Goal: Task Accomplishment & Management: Manage account settings

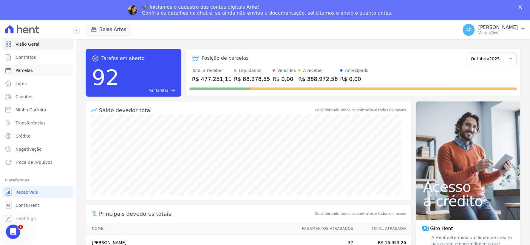
click at [25, 72] on span "Parcelas" at bounding box center [24, 70] width 17 height 6
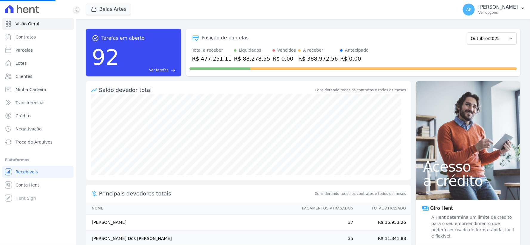
select select
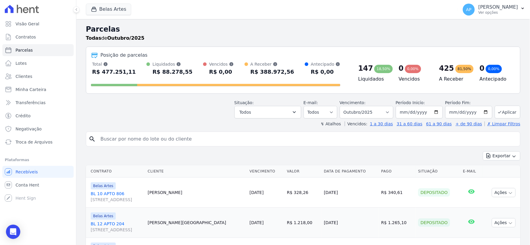
click at [139, 136] on input "search" at bounding box center [307, 139] width 421 height 12
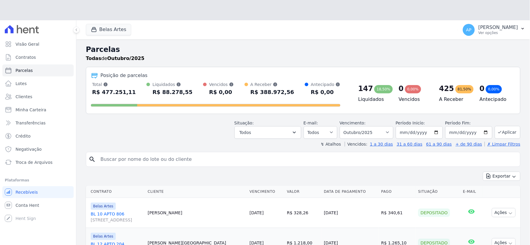
paste input "Tamara Fernanda de Oliveira Cardoso"
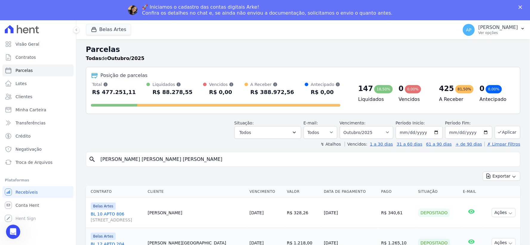
type input "Tamara Fernanda de Oliveira Cardoso"
select select
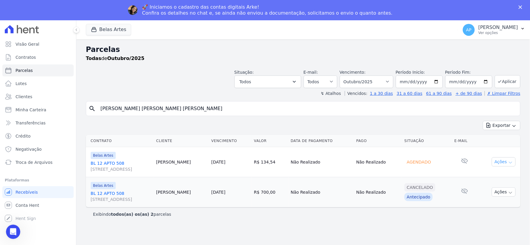
click at [498, 164] on button "Ações" at bounding box center [504, 161] width 24 height 9
click at [110, 163] on link "BL 12 APTO 508 Rua 16, 1144, Fortaleza" at bounding box center [121, 166] width 61 height 12
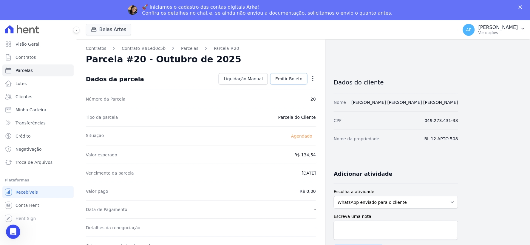
click at [287, 78] on span "Emitir Boleto" at bounding box center [288, 79] width 27 height 6
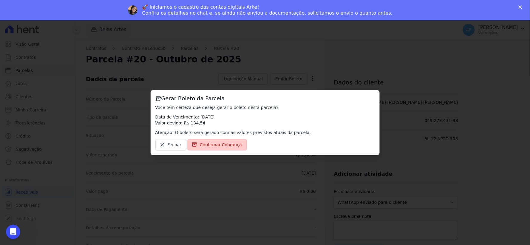
click at [201, 145] on span "Confirmar Cobrança" at bounding box center [221, 145] width 42 height 6
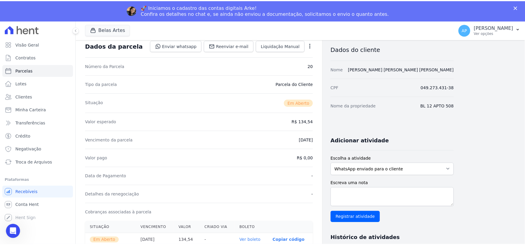
scroll to position [99, 0]
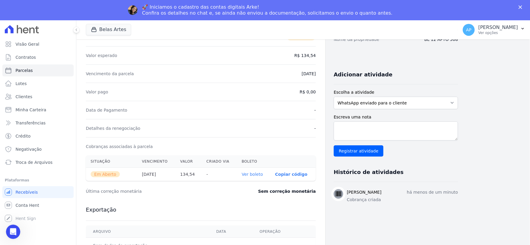
click at [257, 175] on link "Ver boleto" at bounding box center [252, 174] width 21 height 5
click at [24, 208] on link "Conta Hent" at bounding box center [37, 205] width 71 height 12
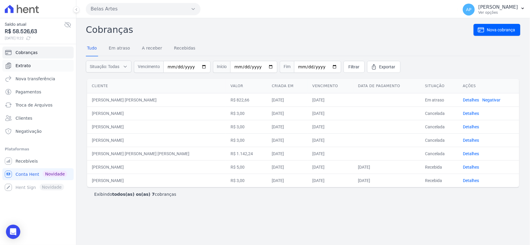
click at [18, 64] on span "Extrato" at bounding box center [23, 66] width 15 height 6
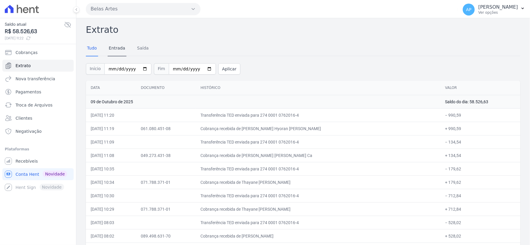
click at [118, 36] on h2 "Extrato" at bounding box center [303, 29] width 434 height 13
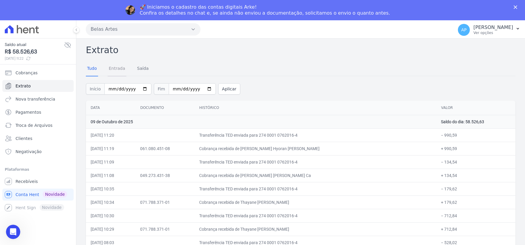
click at [119, 68] on link "Entrada" at bounding box center [117, 69] width 19 height 16
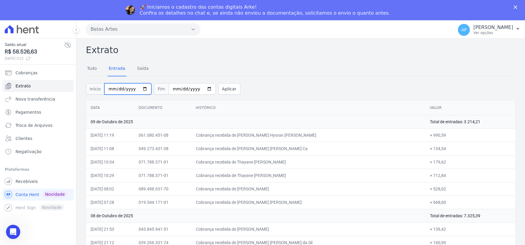
click at [109, 88] on input "2025-10-01" at bounding box center [127, 88] width 47 height 11
type input "2025-10-01"
type input "[DATE]"
click at [174, 90] on input "2025-10-09" at bounding box center [192, 88] width 47 height 11
click at [171, 89] on input "2025-10-09" at bounding box center [192, 88] width 47 height 11
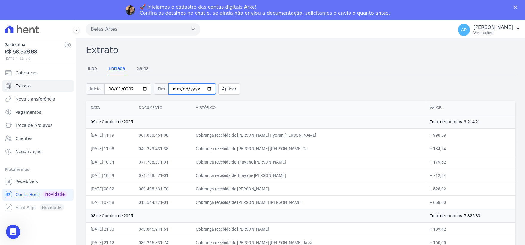
type input "2025-10-30"
type input "2025-08-30"
click at [222, 90] on button "Aplicar" at bounding box center [229, 88] width 22 height 11
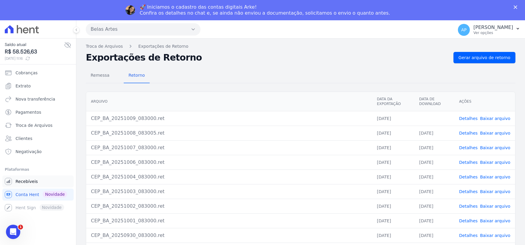
click at [25, 181] on span "Recebíveis" at bounding box center [27, 181] width 22 height 6
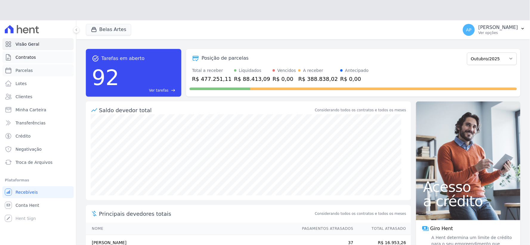
click at [32, 47] on ul "Visão Geral Contratos Parcelas Lotes Clientes Minha Carteira Transferências Cré…" at bounding box center [37, 103] width 71 height 130
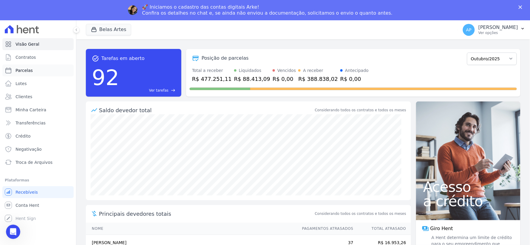
click at [22, 75] on link "Parcelas" at bounding box center [37, 70] width 71 height 12
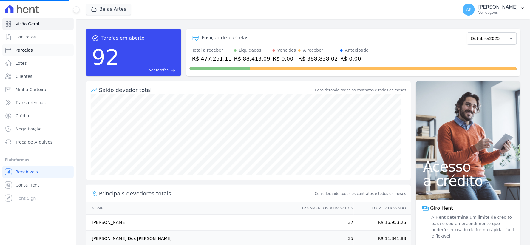
select select
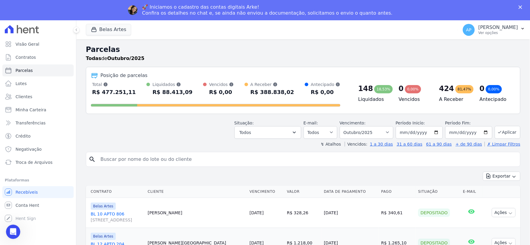
click at [119, 158] on input "search" at bounding box center [307, 159] width 421 height 12
paste input "Felipe Torquato da Silva"
type input "Felipe Torquato da Silva"
select select
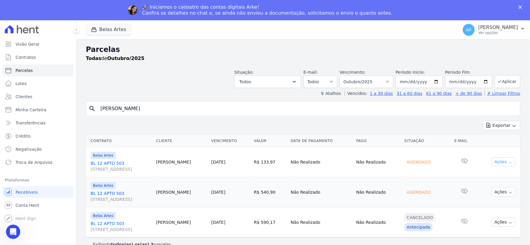
click at [503, 162] on button "Ações" at bounding box center [504, 161] width 24 height 9
click at [94, 162] on link "BL 12 APTO 503 Rua 16, 1144, Fortaleza" at bounding box center [121, 166] width 61 height 12
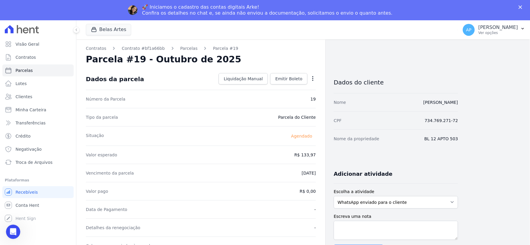
click at [294, 60] on div "Parcela #19 - Outubro de 2025" at bounding box center [201, 59] width 230 height 11
click at [289, 76] on span "Emitir Boleto" at bounding box center [288, 79] width 27 height 6
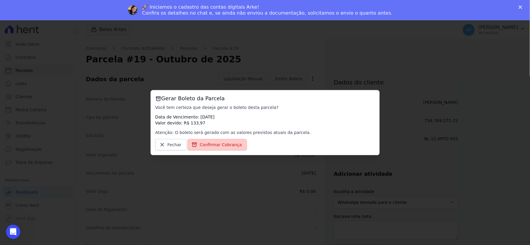
click at [230, 149] on link "Confirmar Cobrança" at bounding box center [216, 144] width 59 height 11
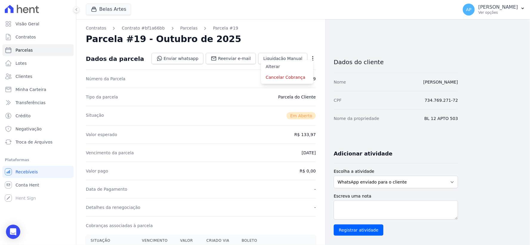
click at [228, 146] on div "Vencimento da parcela 10/10/2025" at bounding box center [201, 152] width 230 height 18
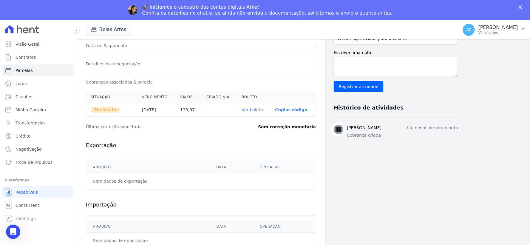
click at [253, 109] on link "Ver boleto" at bounding box center [252, 109] width 21 height 5
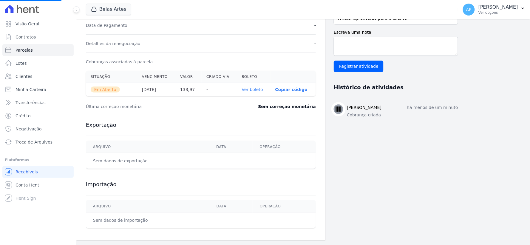
select select
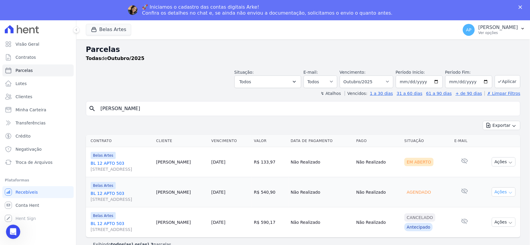
click at [509, 194] on icon "button" at bounding box center [510, 192] width 5 height 5
click at [95, 195] on link "BL 12 APTO 503 Rua 16, 1144, Fortaleza" at bounding box center [121, 196] width 61 height 12
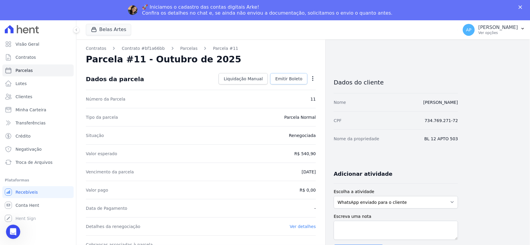
click at [283, 78] on span "Emitir Boleto" at bounding box center [288, 79] width 27 height 6
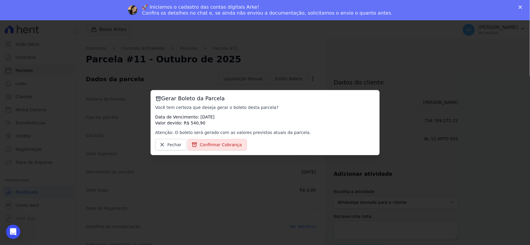
click at [213, 150] on div "Gerar Boleto da Parcela Você tem certeza que deseja gerar o boleto desta parcel…" at bounding box center [265, 122] width 229 height 65
click at [213, 145] on span "Confirmar Cobrança" at bounding box center [221, 145] width 42 height 6
click at [203, 147] on span "Confirmar Cobrança" at bounding box center [221, 145] width 42 height 6
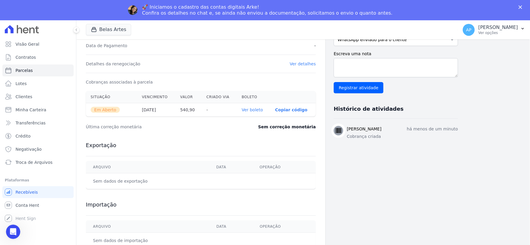
click at [252, 108] on link "Ver boleto" at bounding box center [252, 109] width 21 height 5
click at [23, 67] on link "Parcelas" at bounding box center [37, 70] width 71 height 12
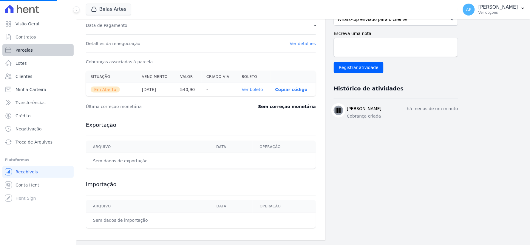
select select
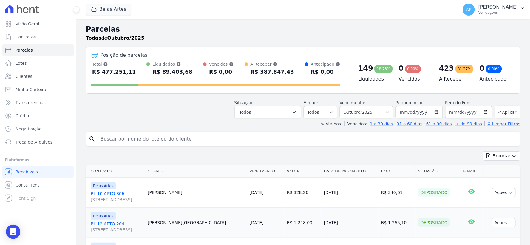
click at [200, 141] on input "search" at bounding box center [307, 139] width 421 height 12
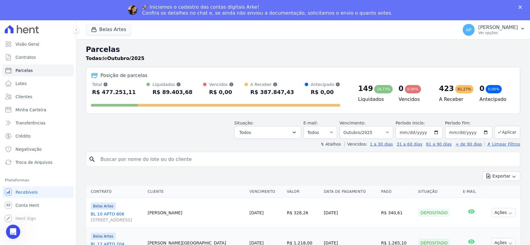
paste input "Jussimar [PERSON_NAME] [PERSON_NAME]"
type input "Jussimar [PERSON_NAME] [PERSON_NAME]"
select select
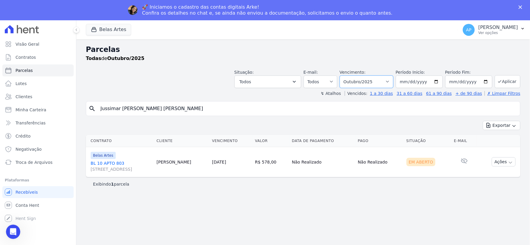
click at [367, 85] on select "Filtrar por período ──────── Todos os meses Setembro/2022 Outubro/2022 Novembro…" at bounding box center [367, 81] width 54 height 13
select select "08/2025"
click at [348, 75] on select "Filtrar por período ──────── Todos os meses Setembro/2022 Outubro/2022 Novembro…" at bounding box center [367, 81] width 54 height 13
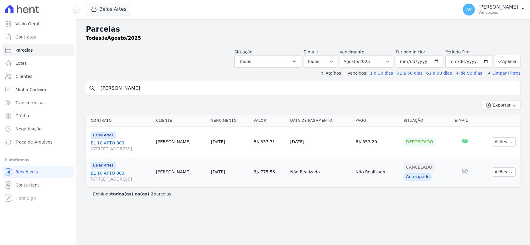
select select
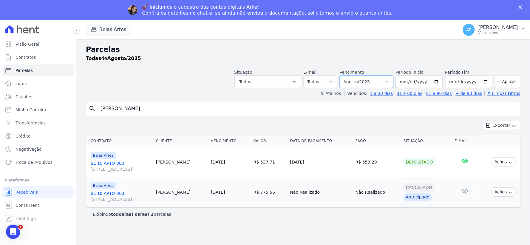
click at [357, 81] on select "[GEOGRAPHIC_DATA] por período ──────── Todos os meses Setembro/2022 Outubro/202…" at bounding box center [367, 81] width 54 height 13
click at [348, 75] on select "[GEOGRAPHIC_DATA] por período ──────── Todos os meses Setembro/2022 Outubro/202…" at bounding box center [367, 81] width 54 height 13
click at [374, 83] on select "[GEOGRAPHIC_DATA] por período ──────── Todos os meses Setembro/2022 Outubro/202…" at bounding box center [367, 81] width 54 height 13
select select "09/2025"
click at [348, 75] on select "[GEOGRAPHIC_DATA] por período ──────── Todos os meses Setembro/2022 Outubro/202…" at bounding box center [367, 81] width 54 height 13
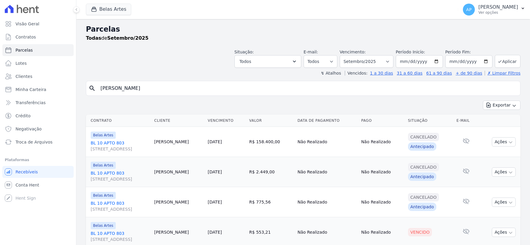
select select
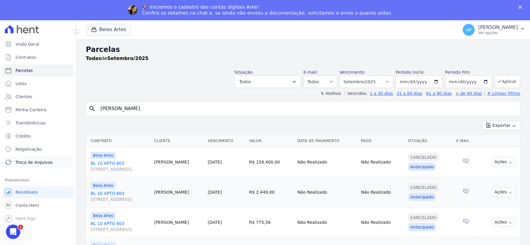
click at [40, 164] on span "Troca de Arquivos" at bounding box center [34, 162] width 37 height 6
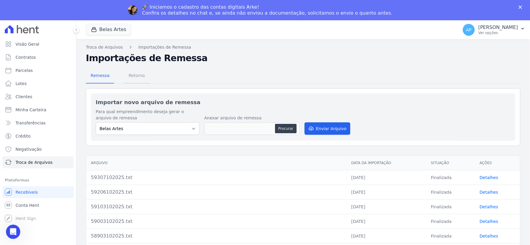
click at [135, 73] on span "Retorno" at bounding box center [137, 75] width 24 height 12
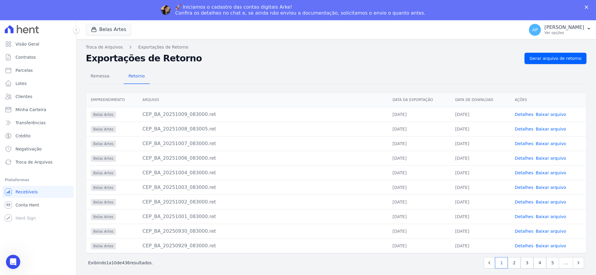
click at [529, 244] on span "…" at bounding box center [566, 262] width 14 height 11
click at [529, 244] on link "5" at bounding box center [552, 262] width 13 height 11
click at [529, 190] on link "Baixar arquivo" at bounding box center [551, 187] width 30 height 5
click at [24, 72] on span "Parcelas" at bounding box center [24, 70] width 17 height 6
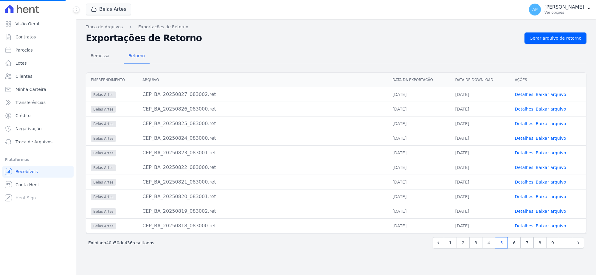
select select
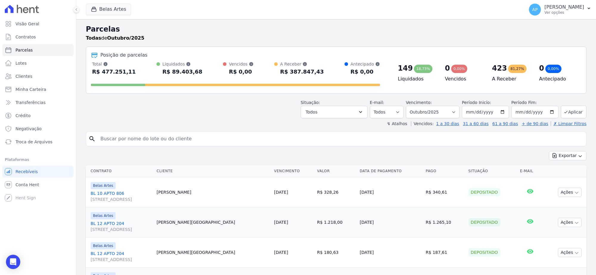
click at [141, 137] on input "search" at bounding box center [340, 139] width 487 height 12
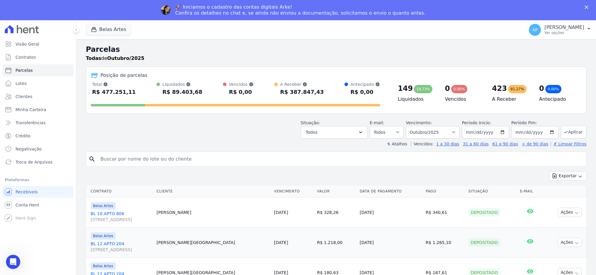
paste input "Jussimar [PERSON_NAME] [PERSON_NAME]"
type input "Jussimar [PERSON_NAME] [PERSON_NAME]"
select select
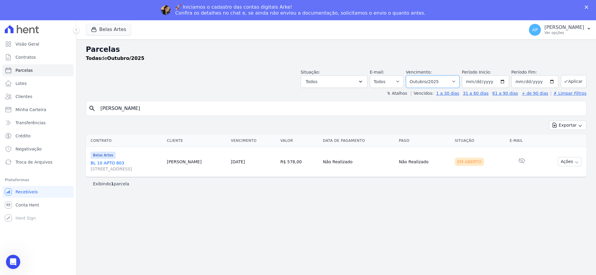
click at [432, 80] on select "Filtrar por período ──────── Todos os meses Setembro/2022 Outubro/2022 Novembro…" at bounding box center [433, 81] width 54 height 13
select select "08/2025"
click at [413, 75] on select "Filtrar por período ──────── Todos os meses Setembro/2022 Outubro/2022 Novembro…" at bounding box center [433, 81] width 54 height 13
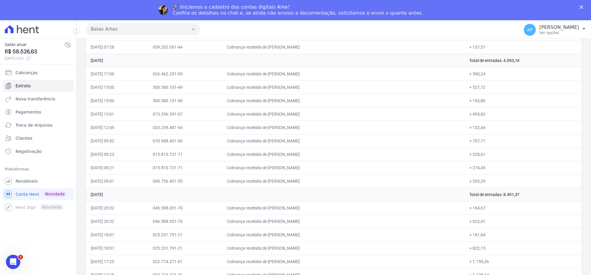
scroll to position [1496, 0]
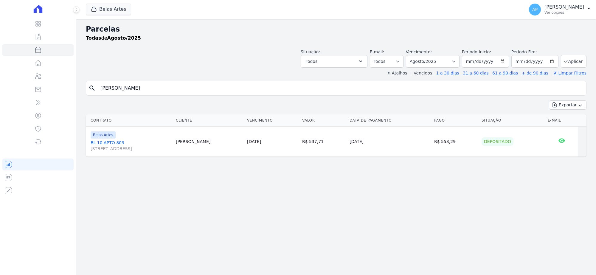
select select
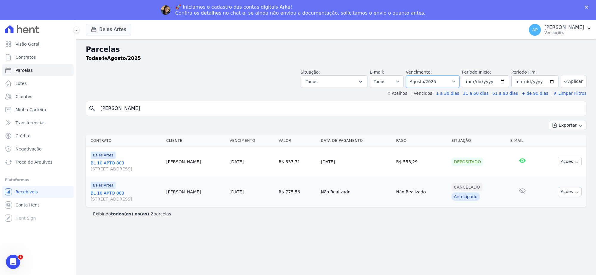
click at [434, 78] on select "[GEOGRAPHIC_DATA] por período ──────── Todos os meses Setembro/2022 Outubro/202…" at bounding box center [433, 81] width 54 height 13
select select "07/2025"
click at [413, 75] on select "[GEOGRAPHIC_DATA] por período ──────── Todos os meses Setembro/2022 Outubro/202…" at bounding box center [433, 81] width 54 height 13
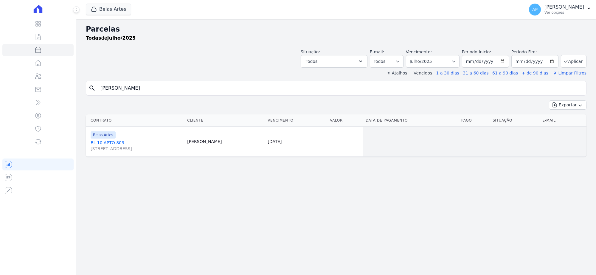
select select
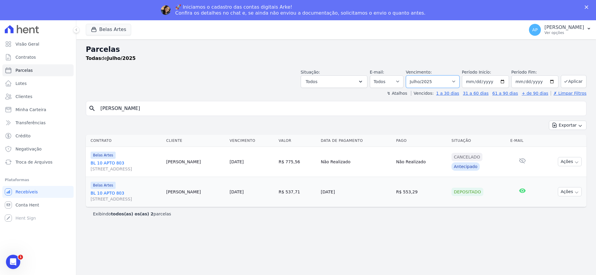
click at [440, 82] on select "[GEOGRAPHIC_DATA] por período ──────── Todos os meses Setembro/2022 Outubro/202…" at bounding box center [433, 81] width 54 height 13
select select "08/2025"
click at [413, 75] on select "[GEOGRAPHIC_DATA] por período ──────── Todos os meses Setembro/2022 Outubro/202…" at bounding box center [433, 81] width 54 height 13
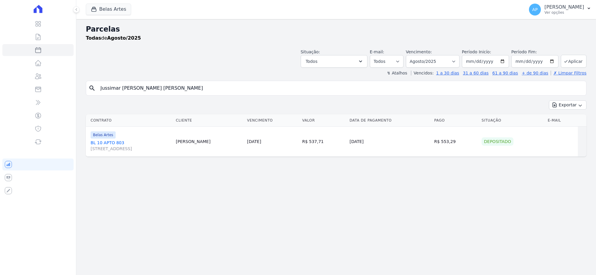
select select
